Goal: Check status: Check status

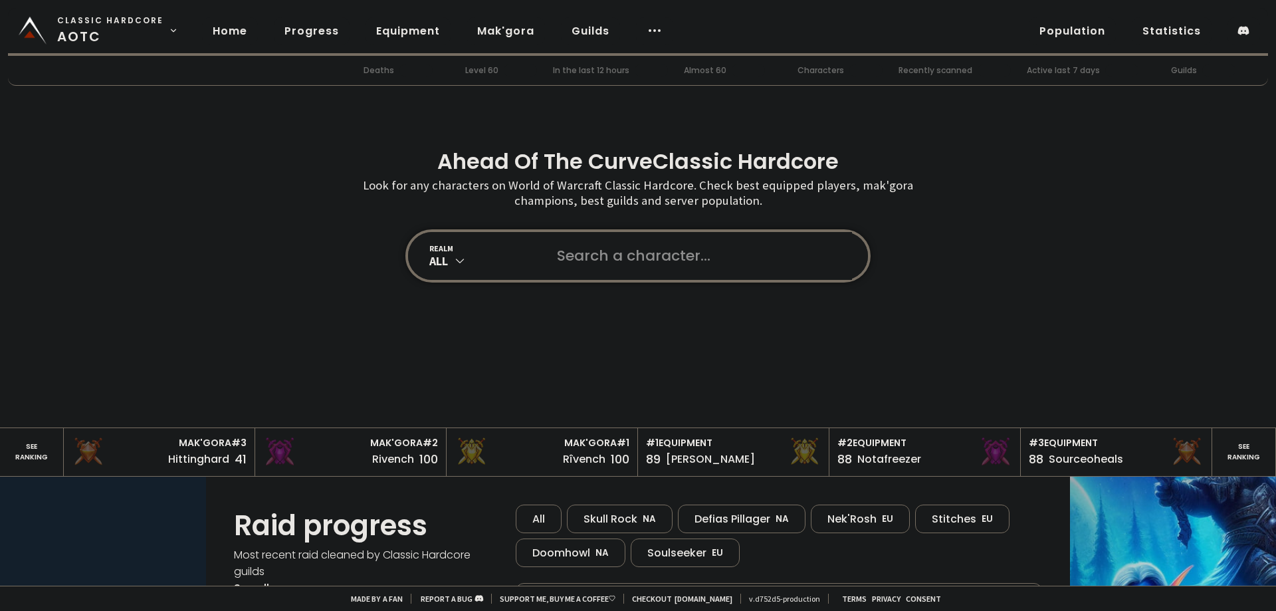
click at [718, 245] on input "text" at bounding box center [700, 256] width 303 height 48
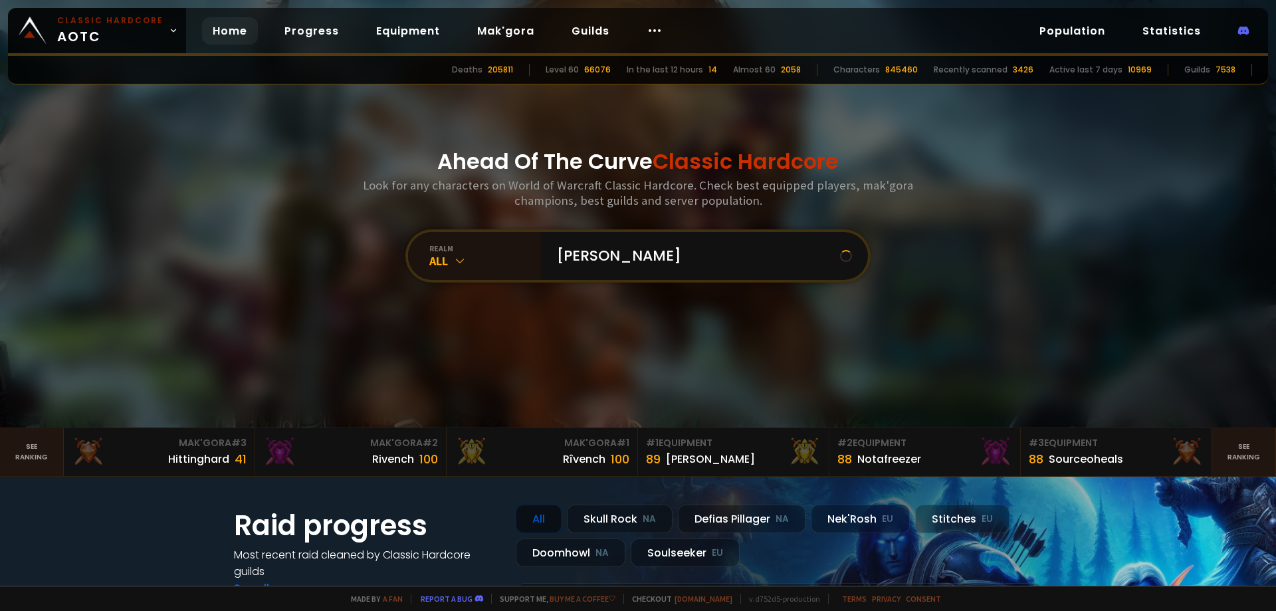
type input "anarah"
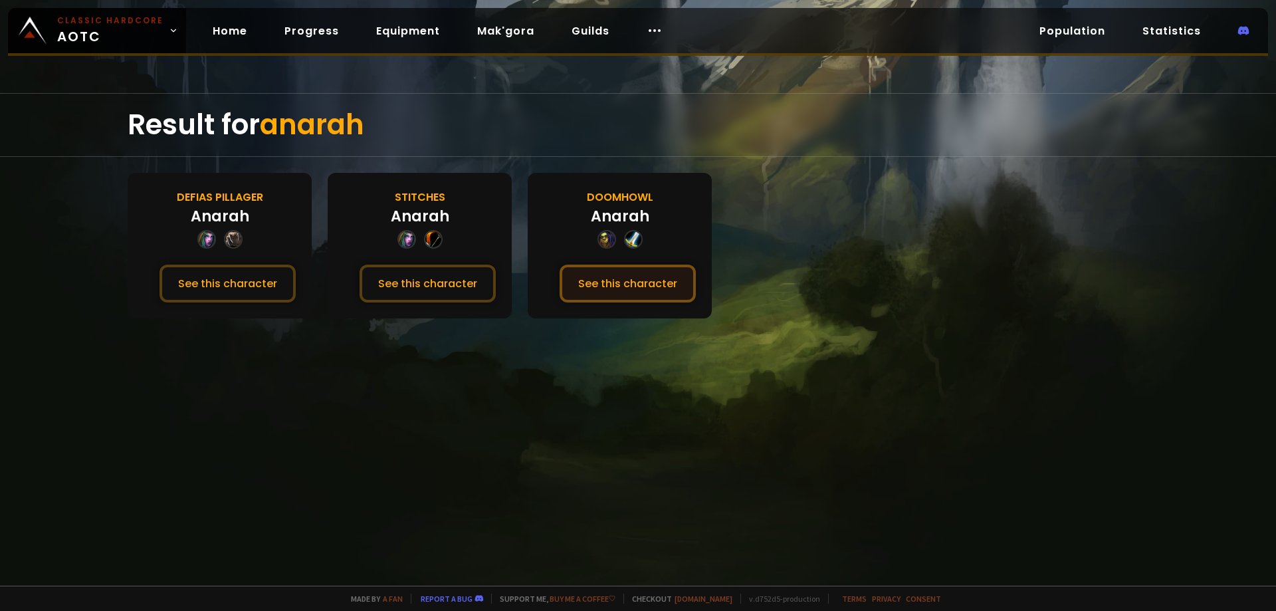
click at [623, 280] on button "See this character" at bounding box center [628, 283] width 136 height 38
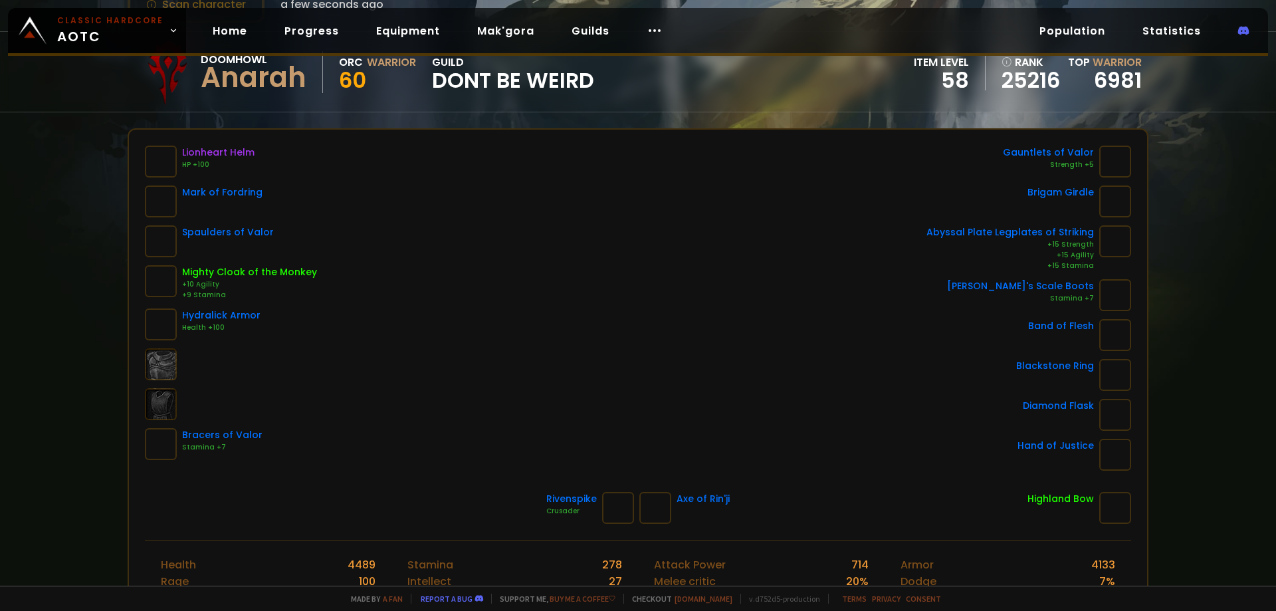
scroll to position [133, 0]
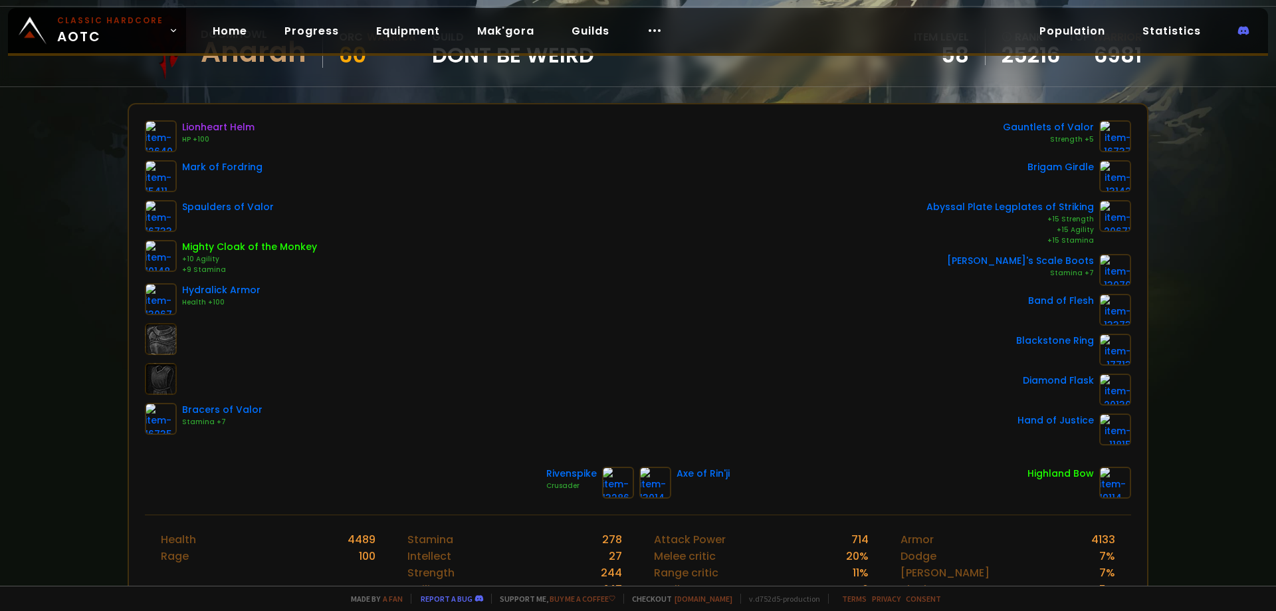
click at [70, 360] on div "Scan character a few seconds ago Doomhowl Anarah Orc Warrior 60 guild Dont Be W…" at bounding box center [638, 292] width 1276 height 585
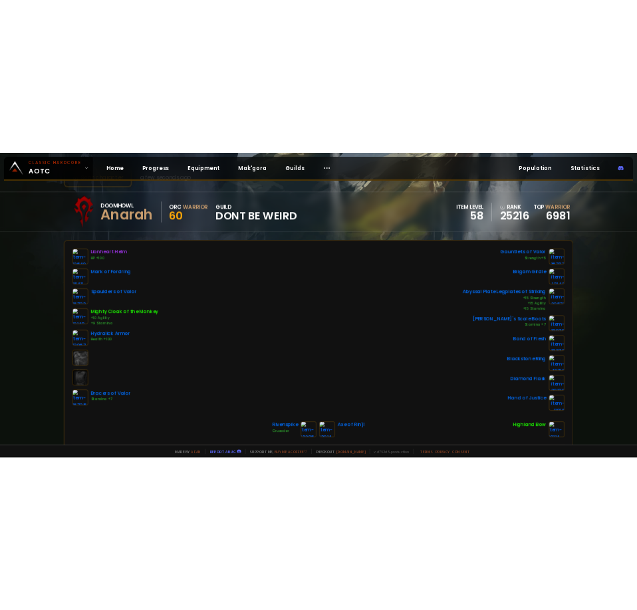
scroll to position [66, 0]
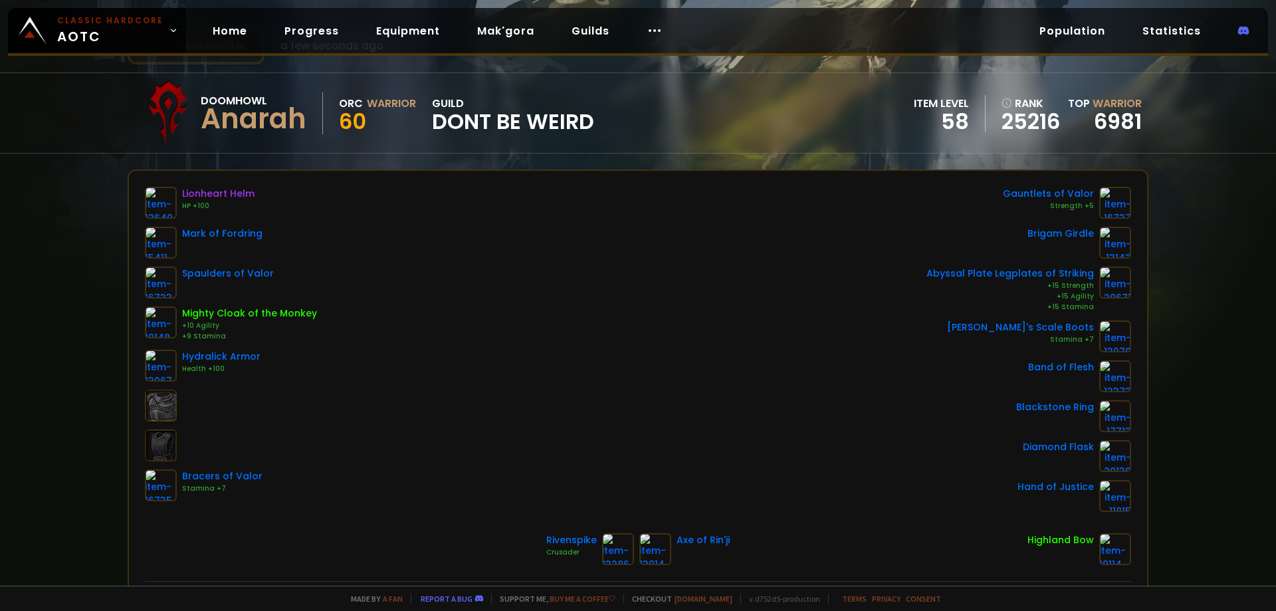
click at [55, 185] on div "Scan character a few seconds ago Doomhowl Anarah Orc Warrior 60 guild Dont Be W…" at bounding box center [638, 292] width 1276 height 585
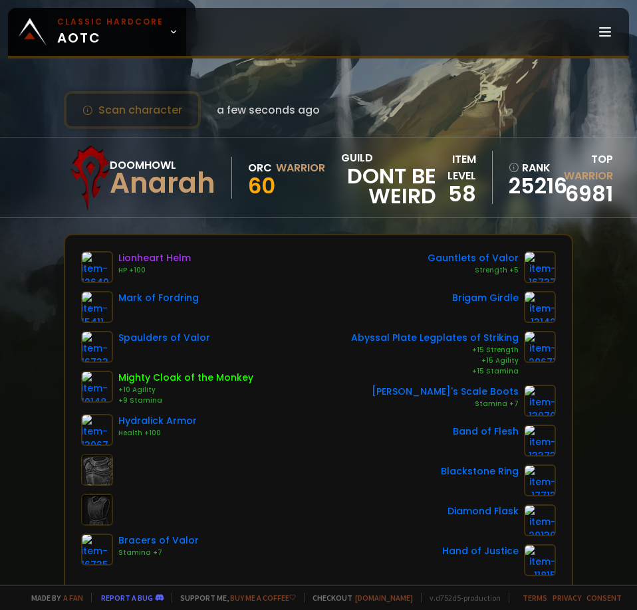
scroll to position [0, 0]
